Goal: Task Accomplishment & Management: Use online tool/utility

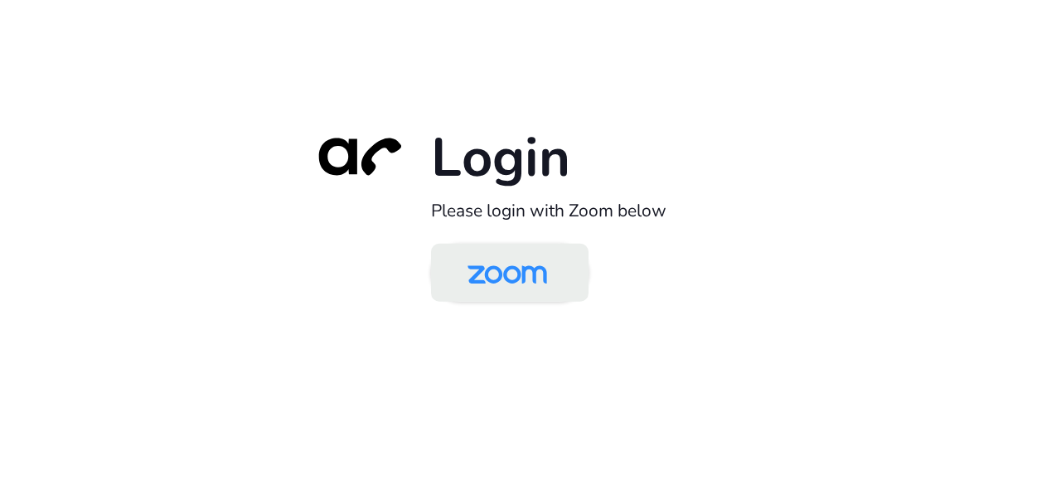
click at [520, 268] on img at bounding box center [507, 274] width 114 height 54
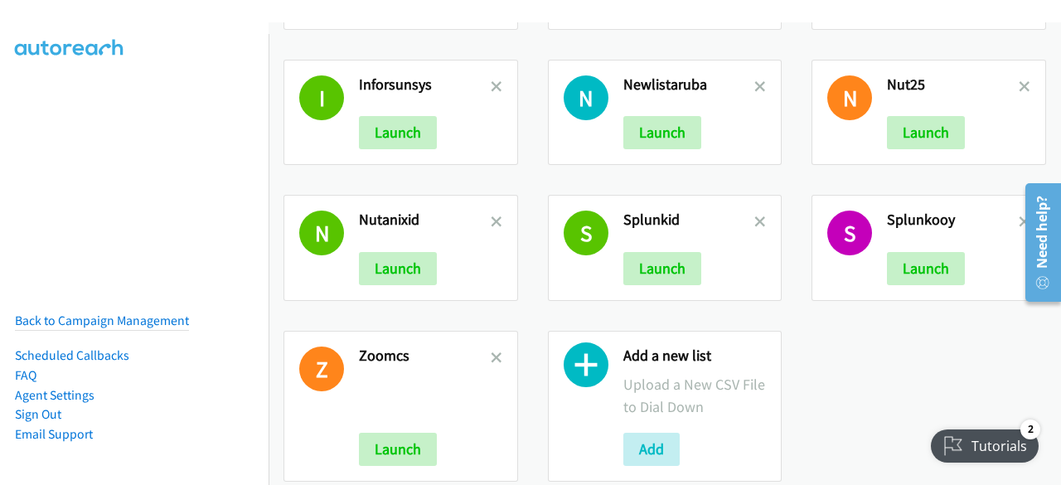
scroll to position [806, 0]
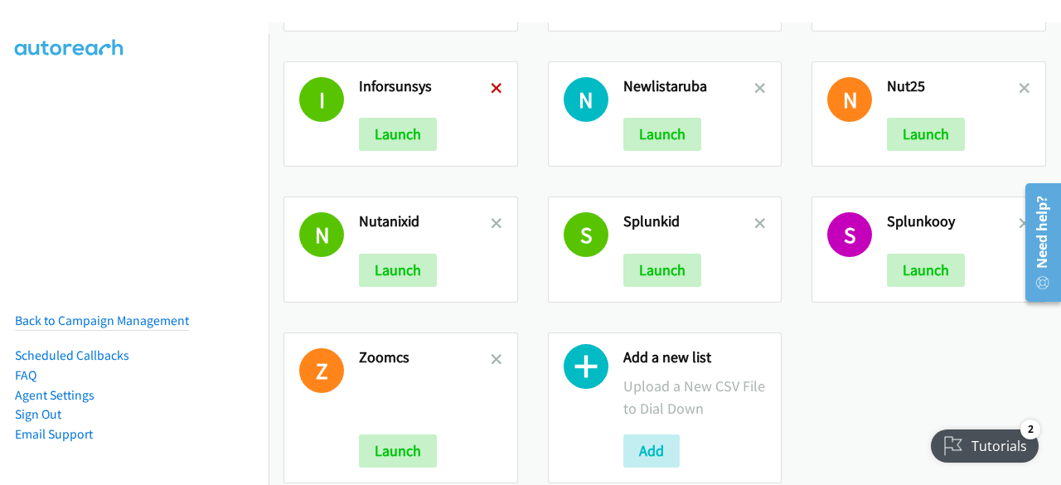
click at [495, 84] on icon at bounding box center [497, 90] width 12 height 12
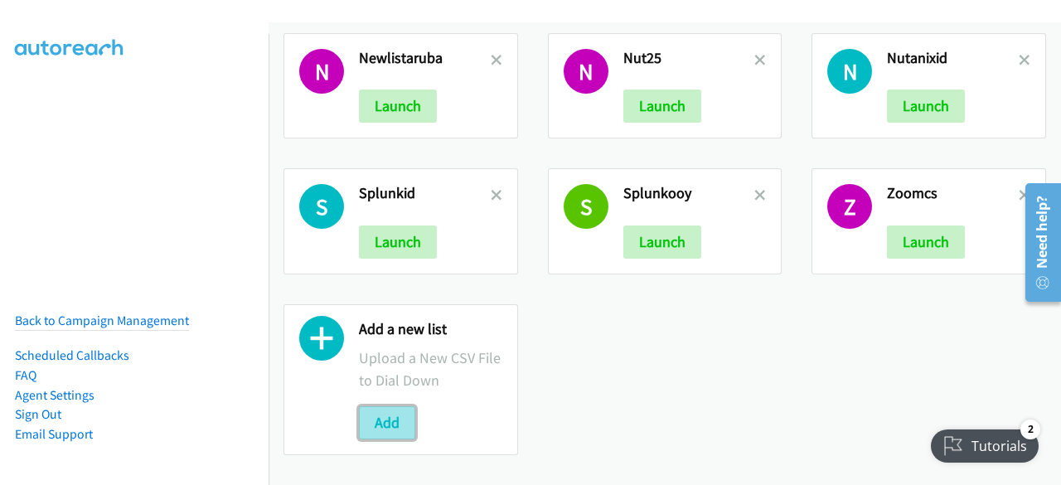
click at [390, 411] on button "Add" at bounding box center [387, 422] width 56 height 33
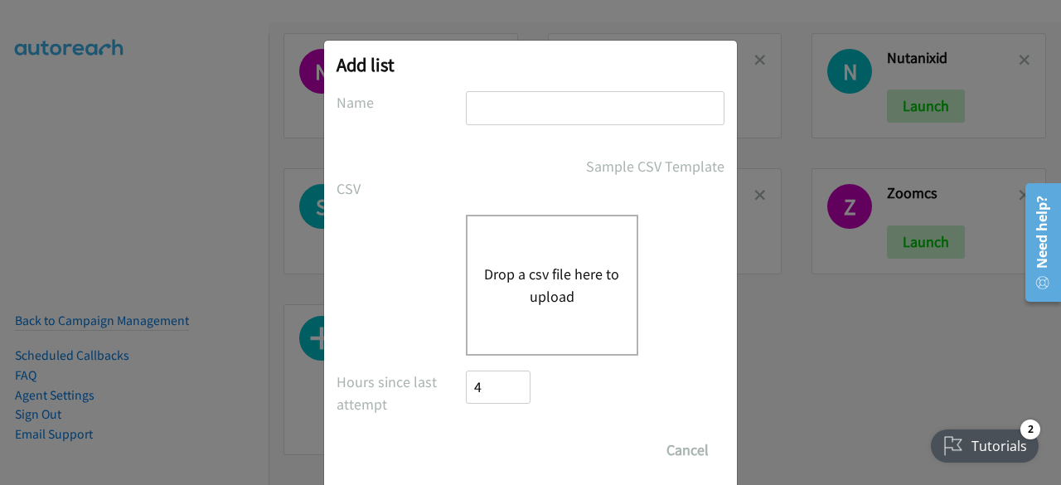
click at [519, 104] on input "text" at bounding box center [595, 108] width 259 height 34
type input "csco"
click at [522, 263] on button "Drop a csv file here to upload" at bounding box center [552, 285] width 136 height 45
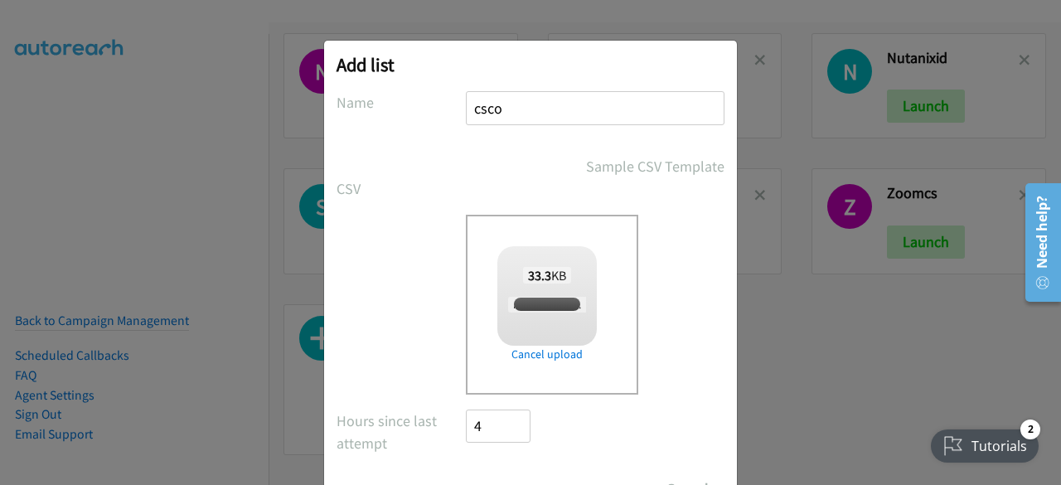
checkbox input "true"
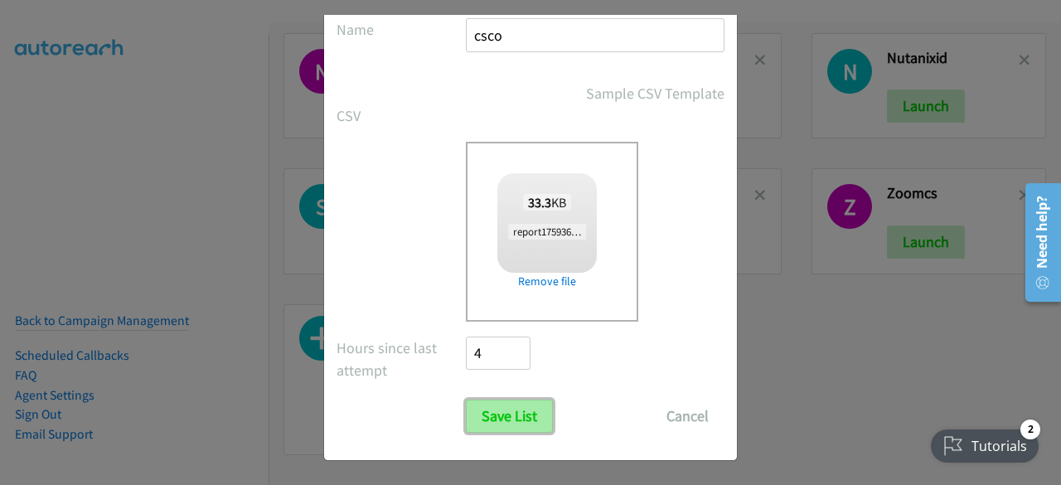
click at [489, 426] on input "Save List" at bounding box center [509, 416] width 87 height 33
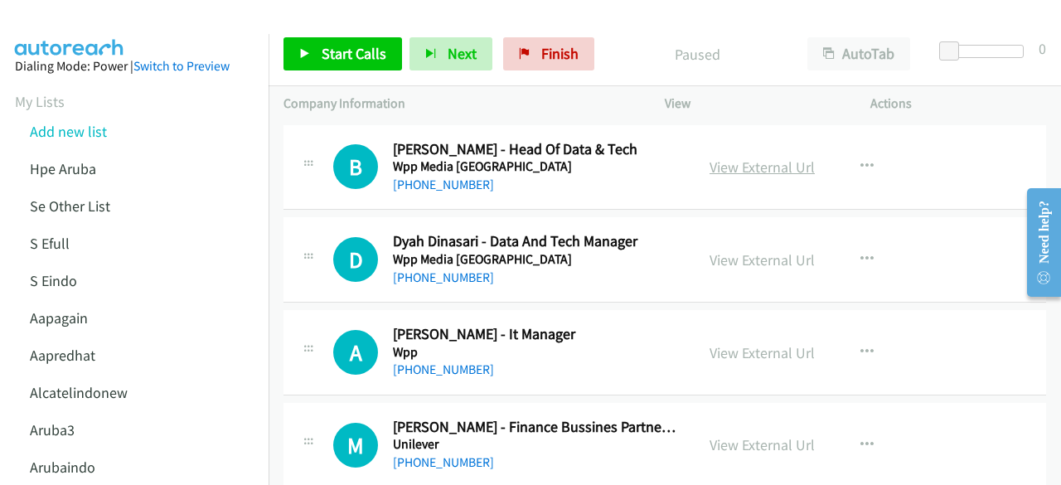
click at [774, 170] on link "View External Url" at bounding box center [762, 167] width 105 height 19
click at [751, 255] on link "View External Url" at bounding box center [762, 259] width 105 height 19
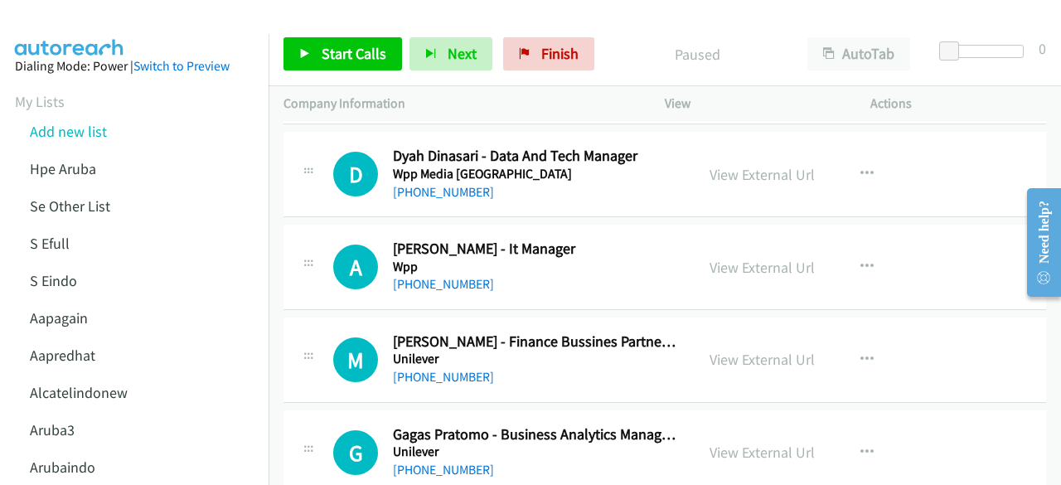
scroll to position [106, 0]
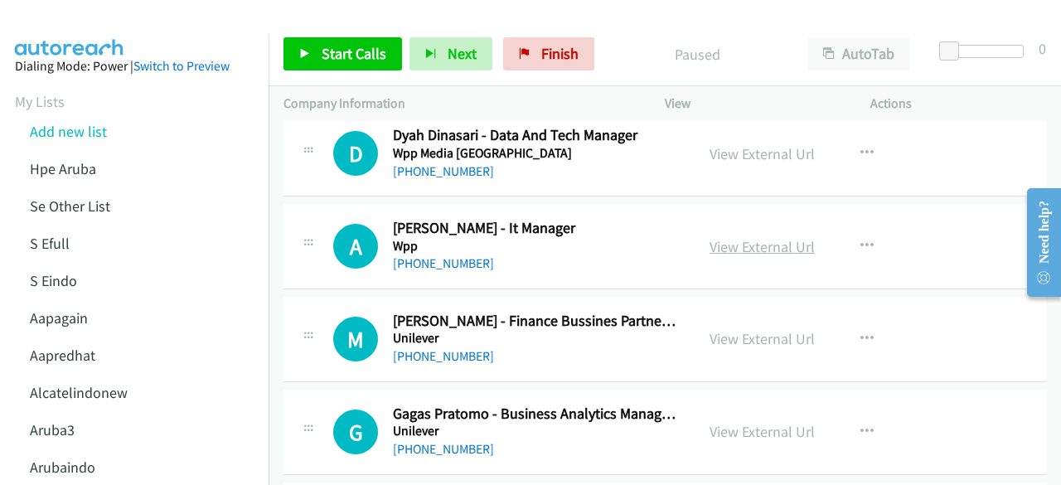
click at [741, 248] on link "View External Url" at bounding box center [762, 246] width 105 height 19
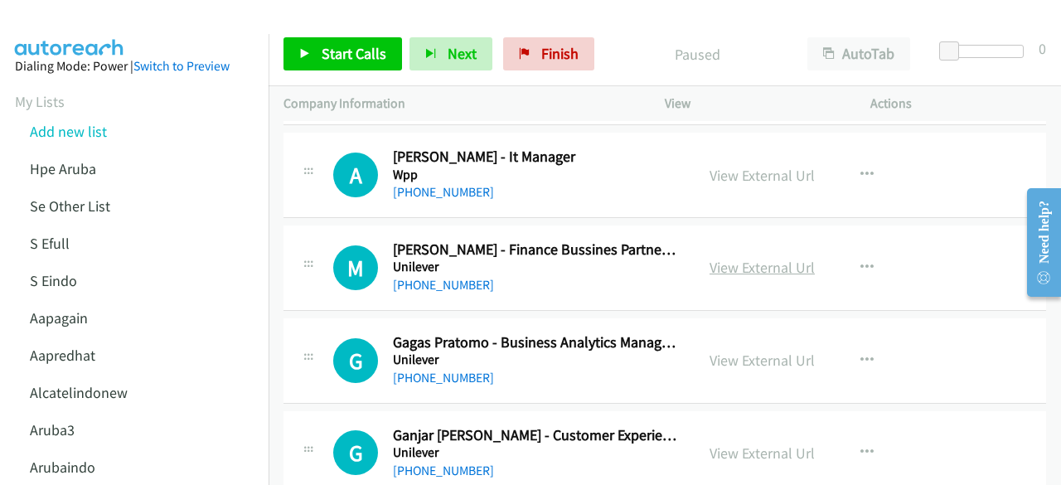
click at [728, 269] on link "View External Url" at bounding box center [762, 267] width 105 height 19
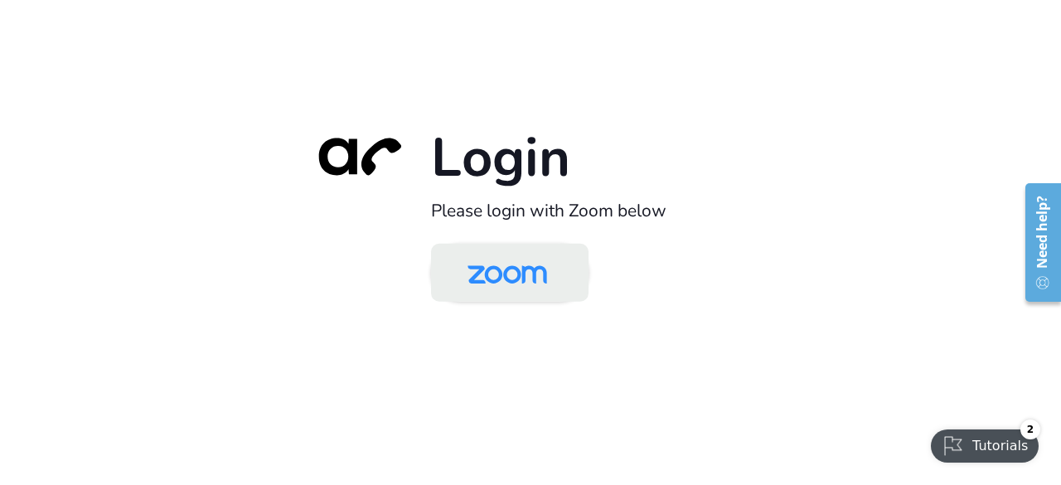
click at [504, 271] on img at bounding box center [507, 274] width 114 height 54
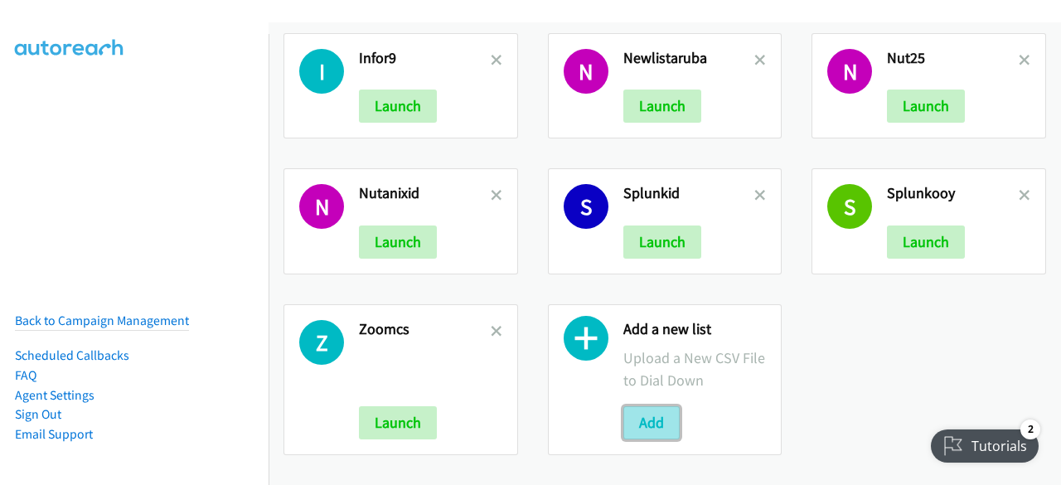
click at [673, 414] on button "Add" at bounding box center [652, 422] width 56 height 33
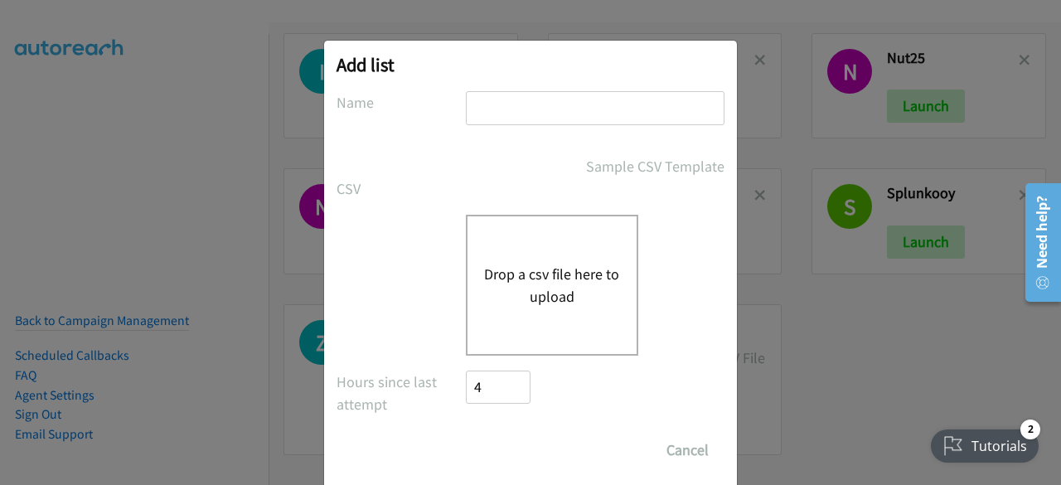
click at [548, 109] on input "text" at bounding box center [595, 108] width 259 height 34
type input "dellido"
click at [525, 265] on button "Drop a csv file here to upload" at bounding box center [552, 285] width 136 height 45
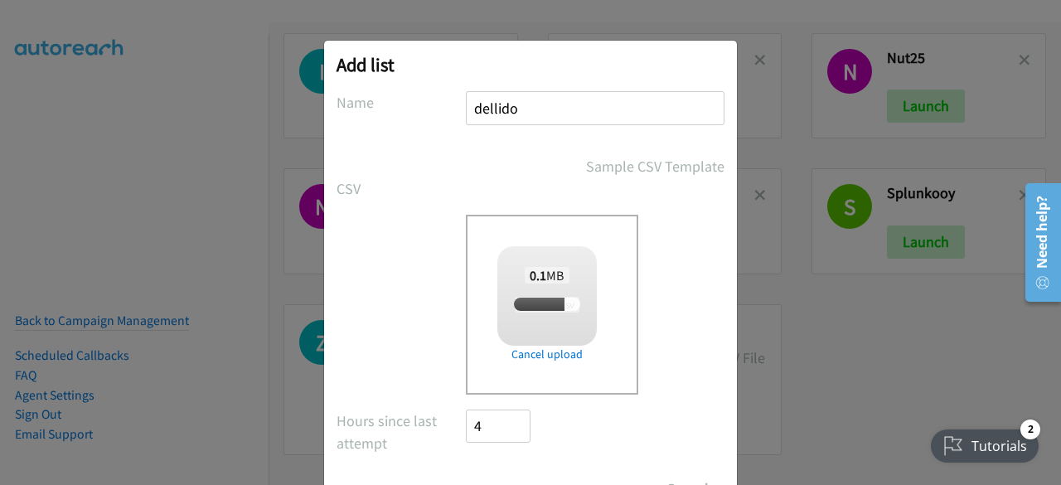
scroll to position [73, 0]
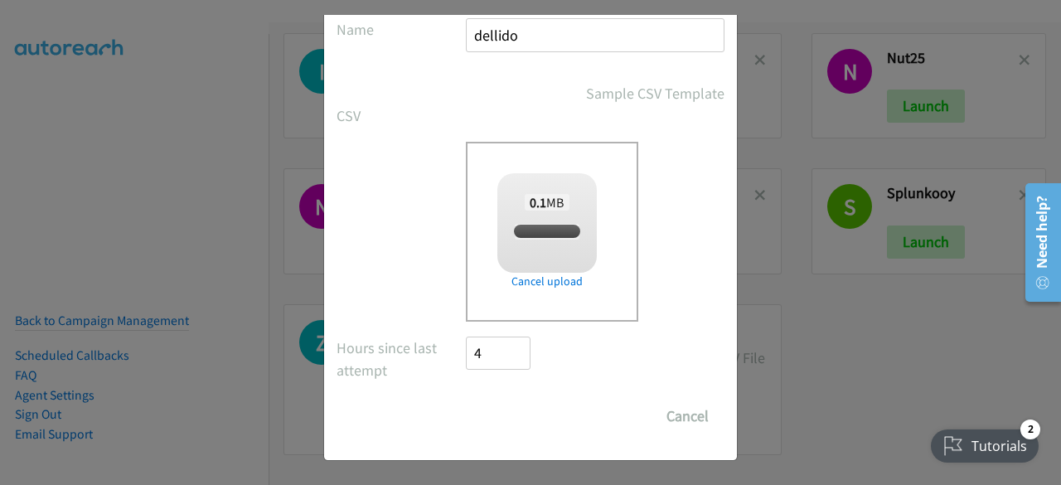
checkbox input "true"
click at [493, 407] on input "Save List" at bounding box center [509, 416] width 87 height 33
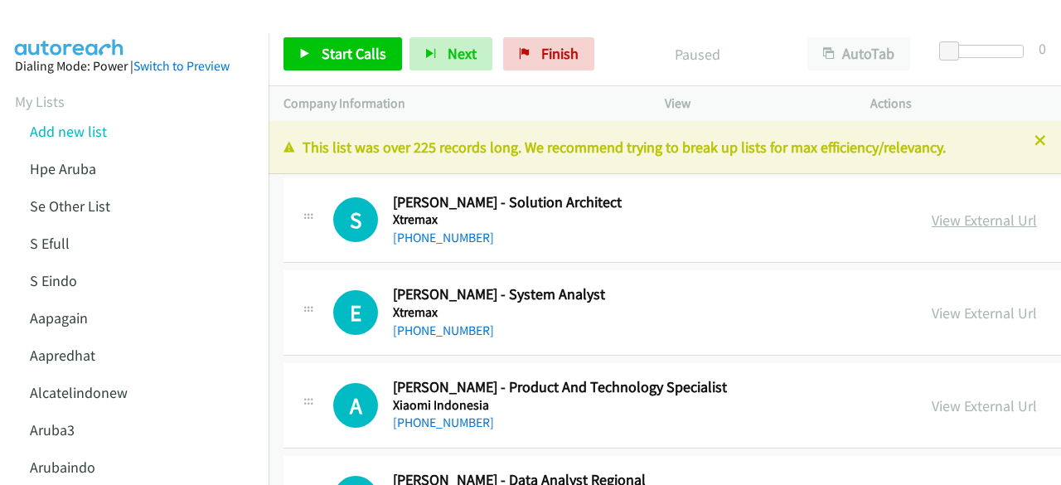
click at [932, 220] on link "View External Url" at bounding box center [984, 220] width 105 height 19
